Goal: Task Accomplishment & Management: Use online tool/utility

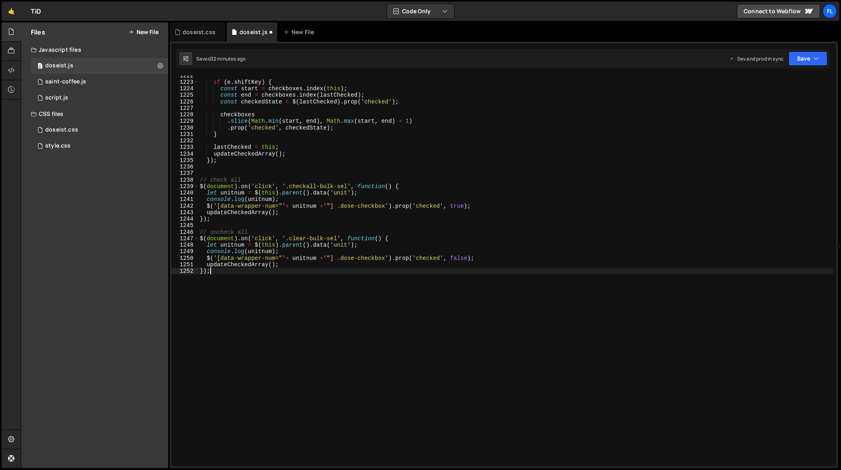
scroll to position [7971, 0]
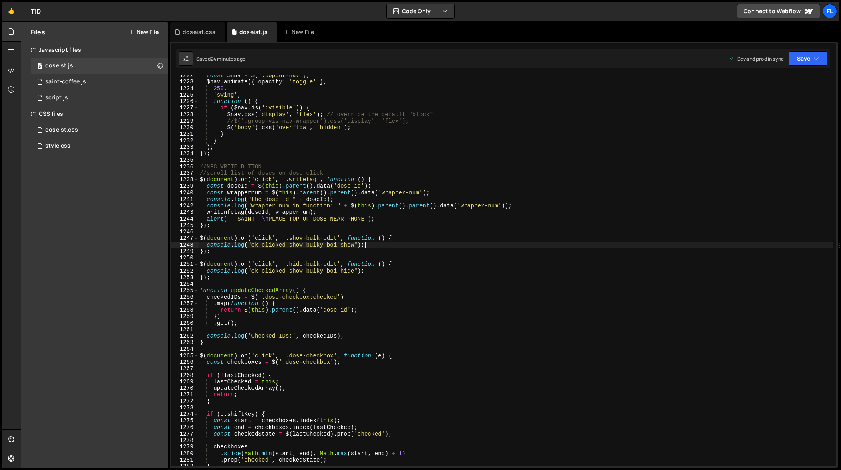
click at [487, 246] on div "const $nav = $ ( '.popout-nav' ) ; $nav . animate ({ opacity : 'toggle' } , 250…" at bounding box center [516, 274] width 636 height 404
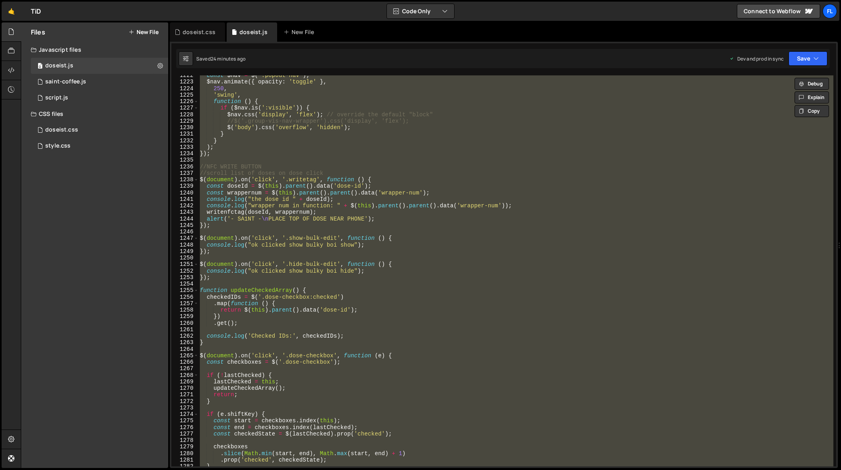
paste textarea
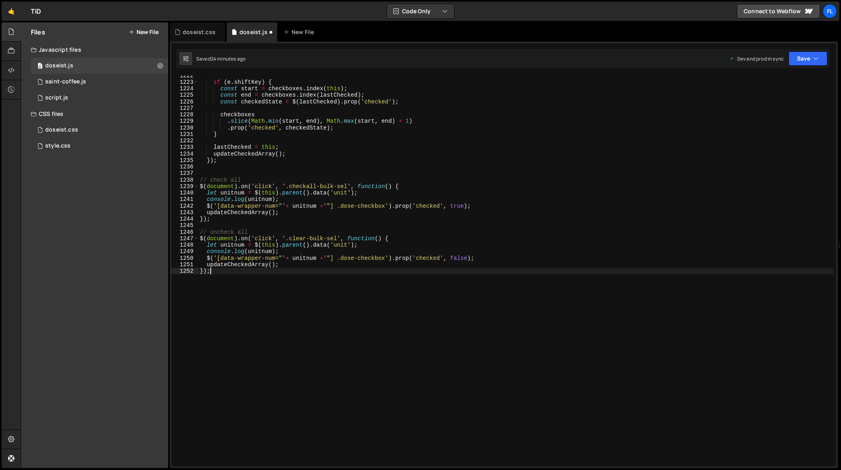
type textarea "console.log("ok clicked show bulky boi hide");"
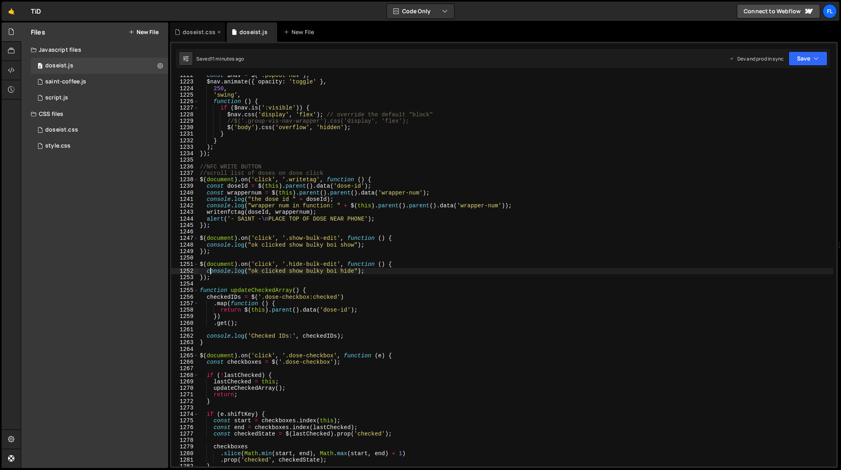
click at [202, 34] on div "doseist.css" at bounding box center [199, 32] width 33 height 8
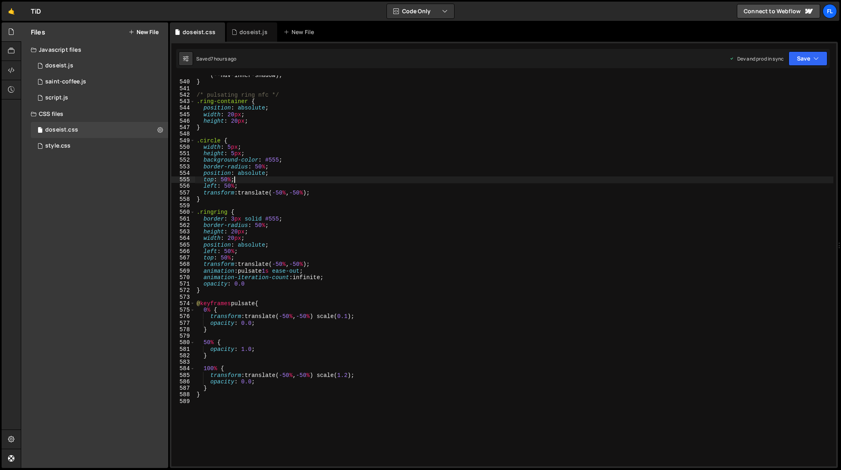
click at [329, 182] on div "box-shadow : inset -5 px 5 px 5 px 0 px var(--nav-inner-shadow), inset 5 px -5 …" at bounding box center [514, 271] width 639 height 411
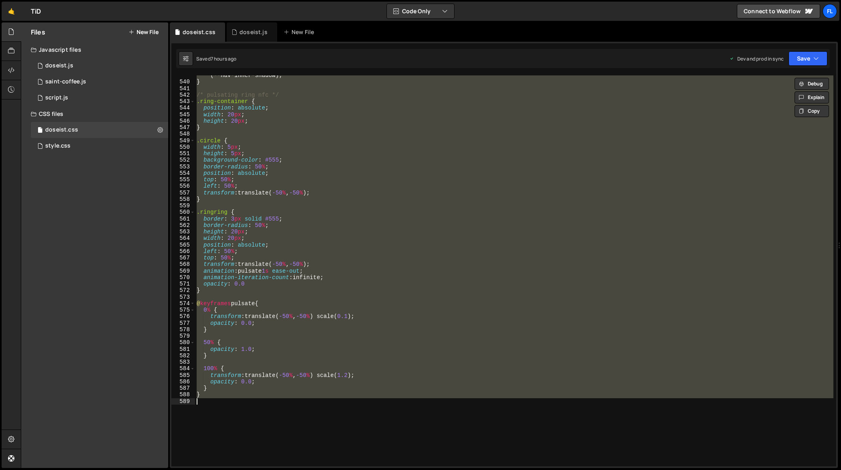
paste textarea
type textarea "}"
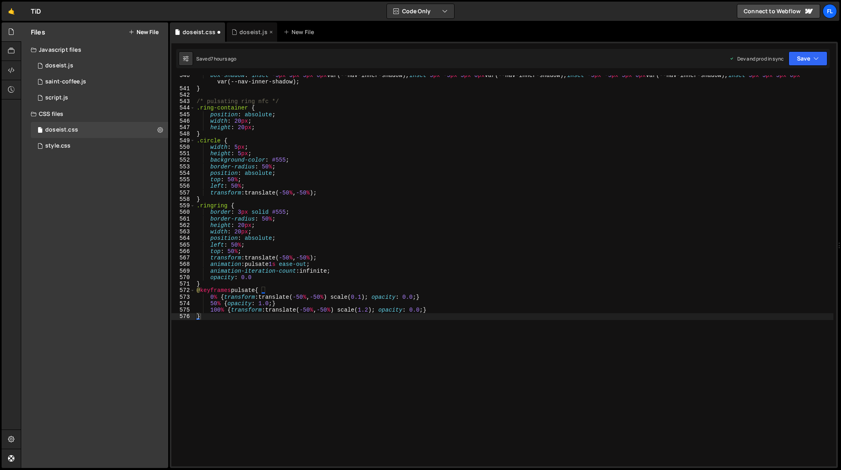
click at [254, 37] on div "doseist.js" at bounding box center [252, 31] width 50 height 19
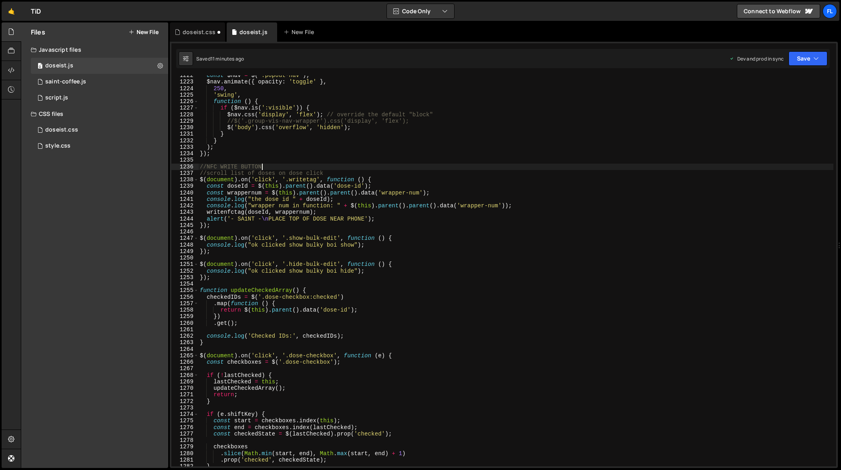
click at [368, 169] on div "const $nav = $ ( '.popout-nav' ) ; $nav . animate ({ opacity : 'toggle' } , 250…" at bounding box center [516, 274] width 636 height 404
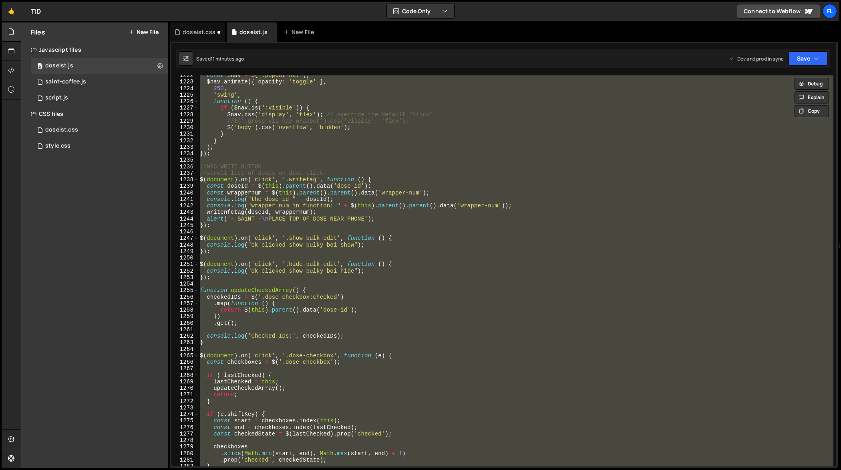
paste textarea
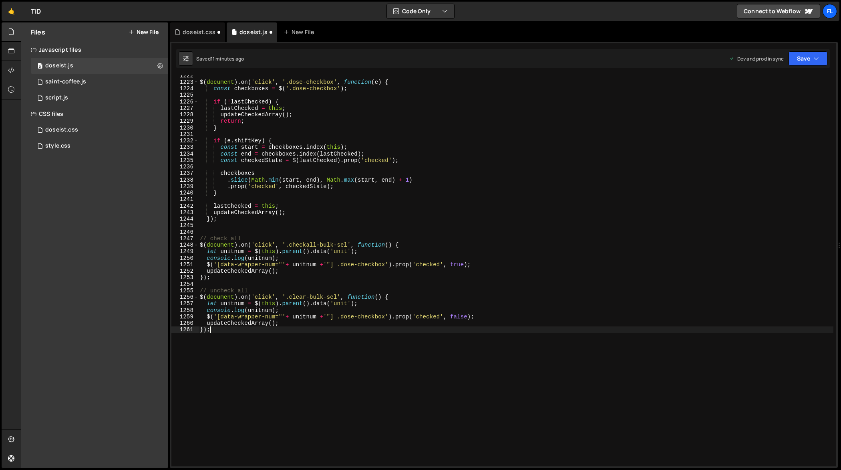
type textarea "updateCheckedArray();"
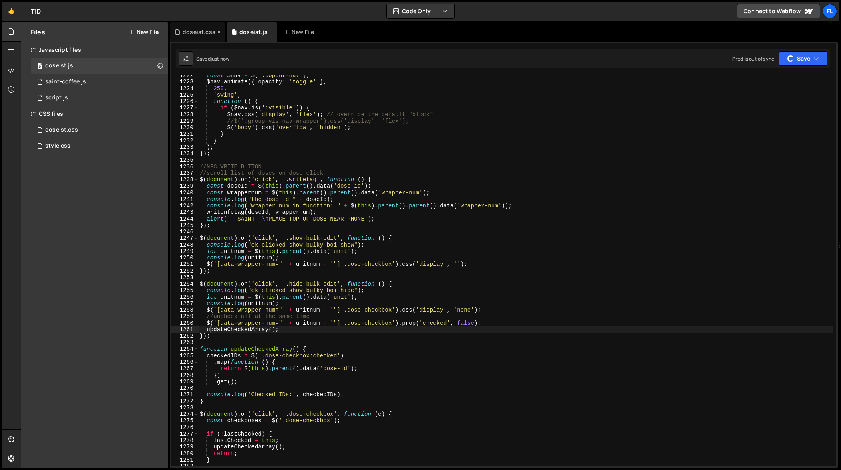
click at [199, 31] on div "doseist.css" at bounding box center [199, 32] width 33 height 8
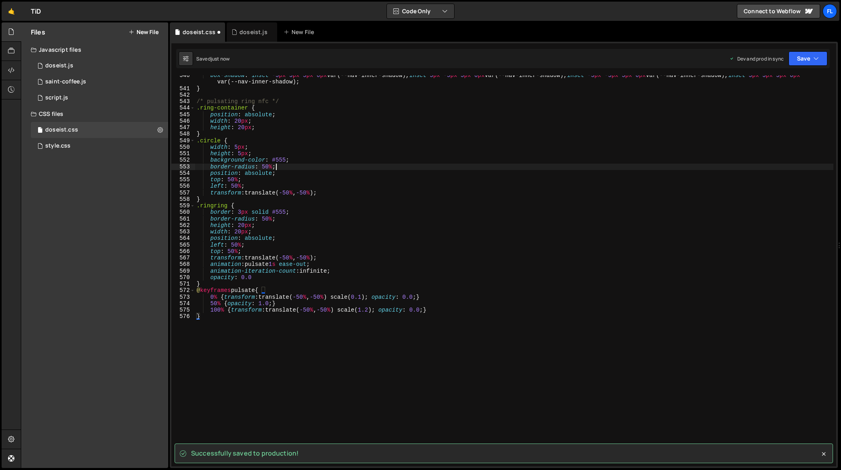
click at [324, 167] on div "box-shadow : inset -5 px 5 px 5 px 0 px var(--nav-inner-shadow), inset 5 px -5 …" at bounding box center [514, 277] width 639 height 411
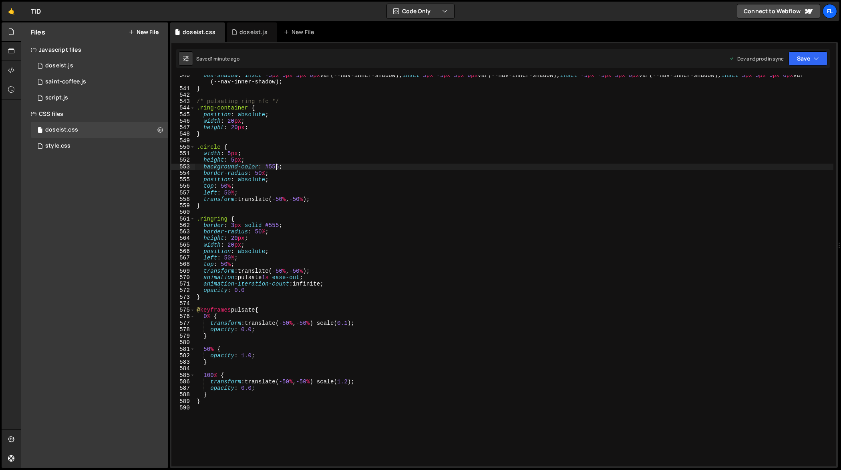
click at [482, 206] on div "box-shadow : inset -5 px 5 px 5 px 0 px var(--nav-inner-shadow), inset 5 px -5 …" at bounding box center [514, 277] width 639 height 411
type textarea "}"
click at [255, 38] on div "doseist.js" at bounding box center [252, 31] width 50 height 19
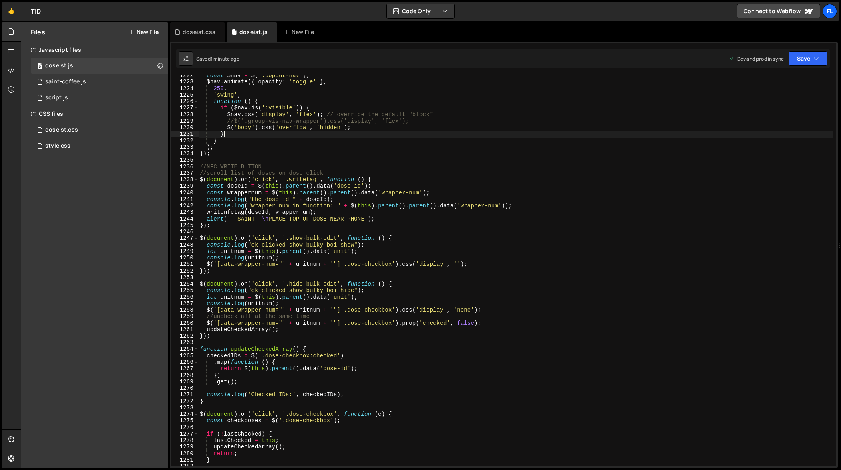
click at [381, 133] on div "const $nav = $ ( '.popout-nav' ) ; $nav . animate ({ opacity : 'toggle' } , 250…" at bounding box center [516, 274] width 636 height 404
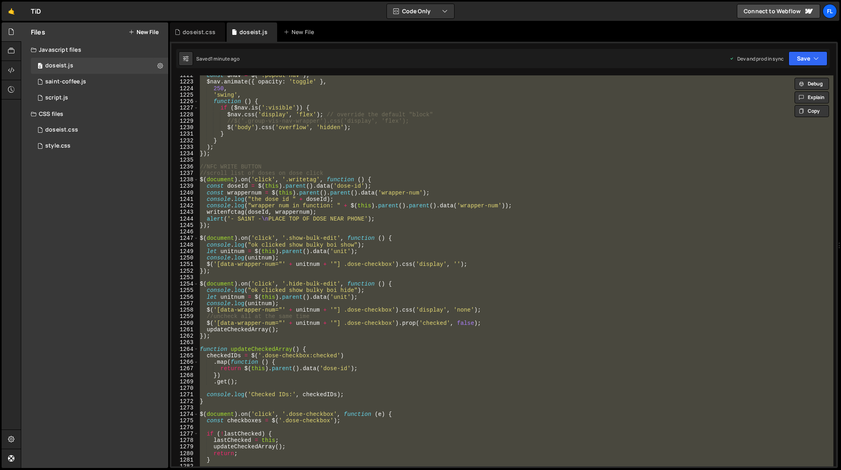
paste textarea
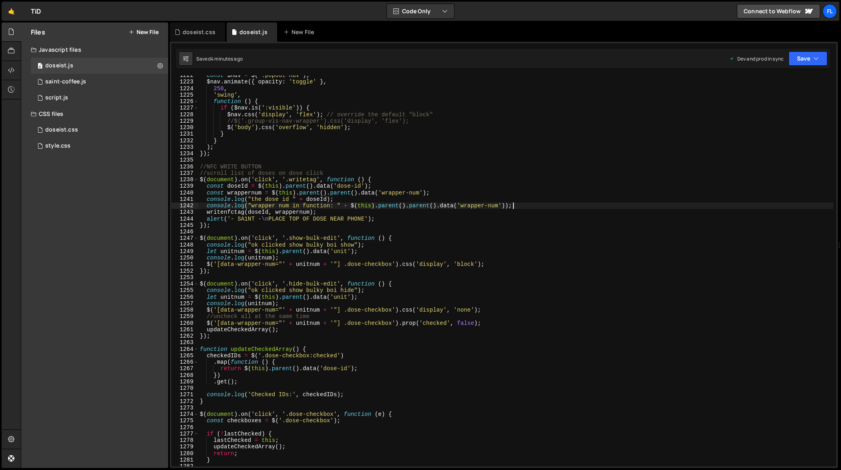
click at [512, 204] on div "const $nav = $ ( '.popout-nav' ) ; $nav . animate ({ opacity : 'toggle' } , 250…" at bounding box center [516, 274] width 636 height 404
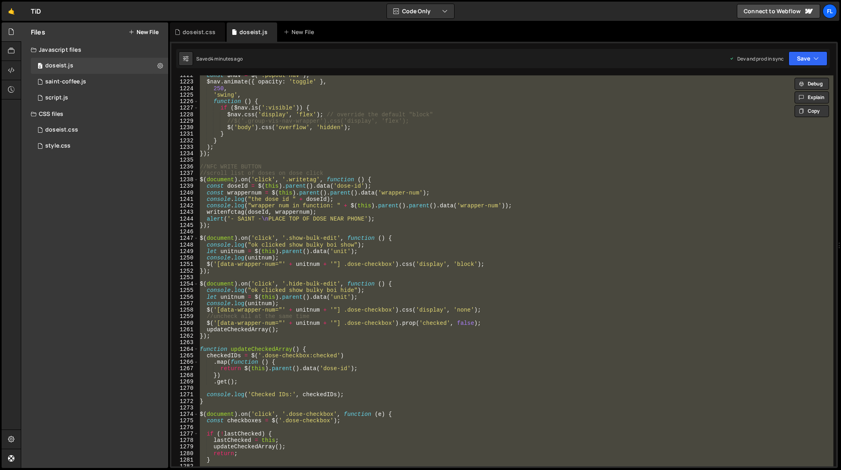
paste textarea
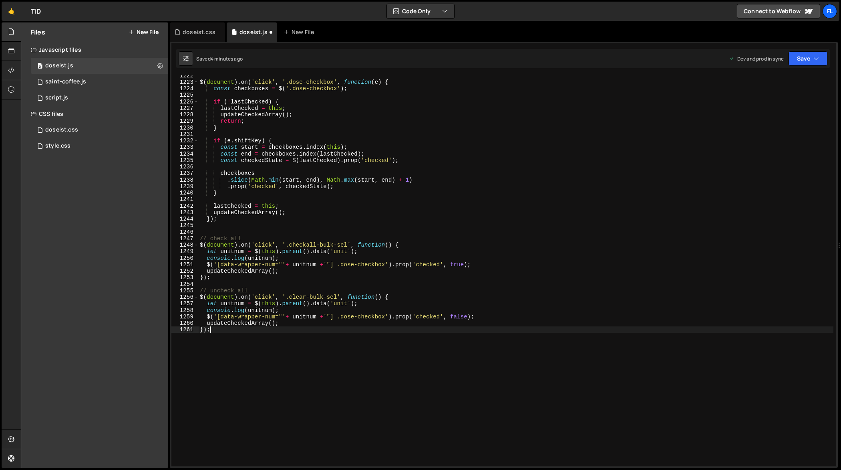
scroll to position [8036, 0]
type textarea "updateCheckedArray();"
